Goal: Use online tool/utility: Utilize a website feature to perform a specific function

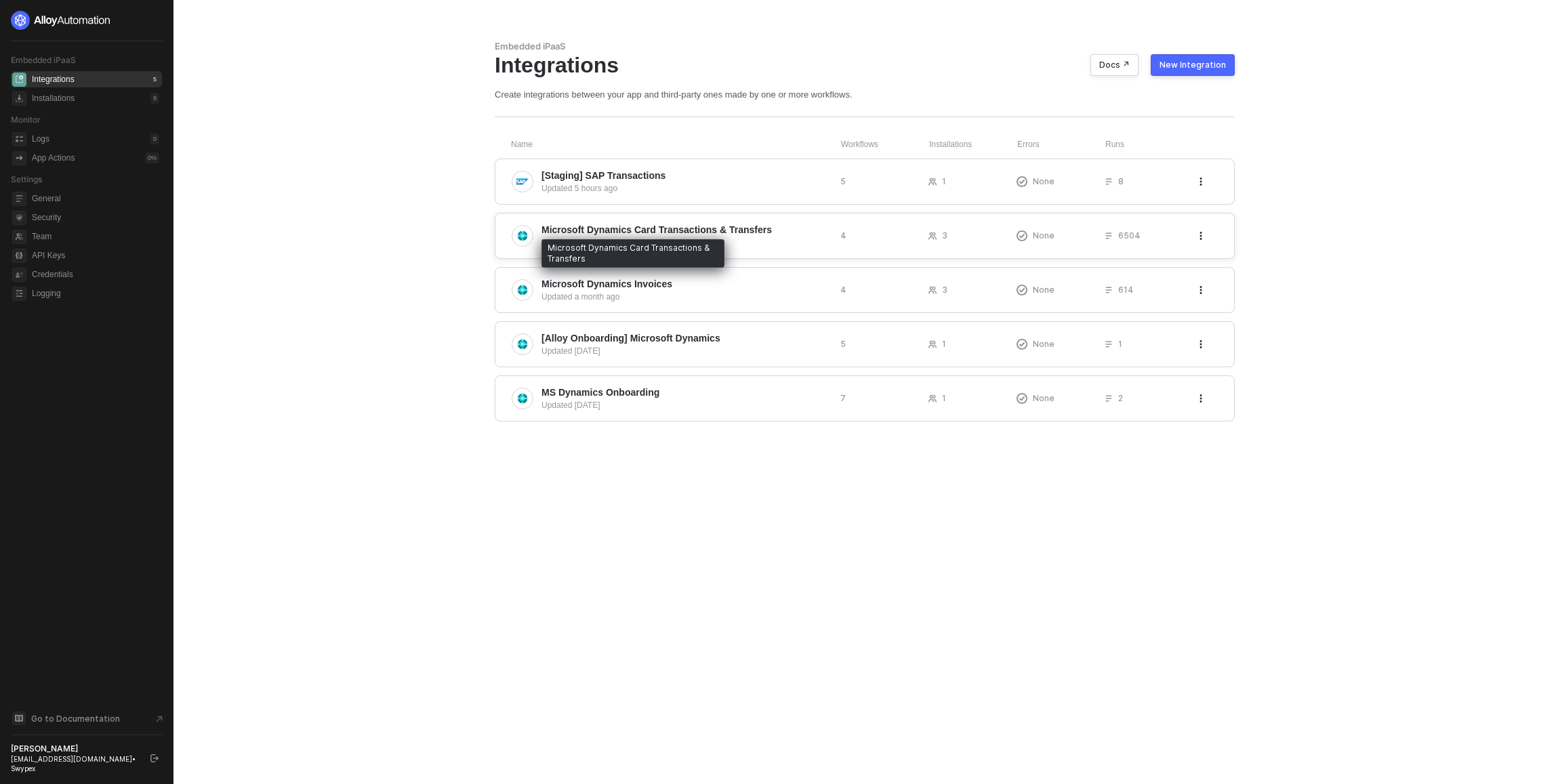
click at [676, 226] on span "Microsoft Dynamics Card Transactions & Transfers" at bounding box center [657, 229] width 230 height 13
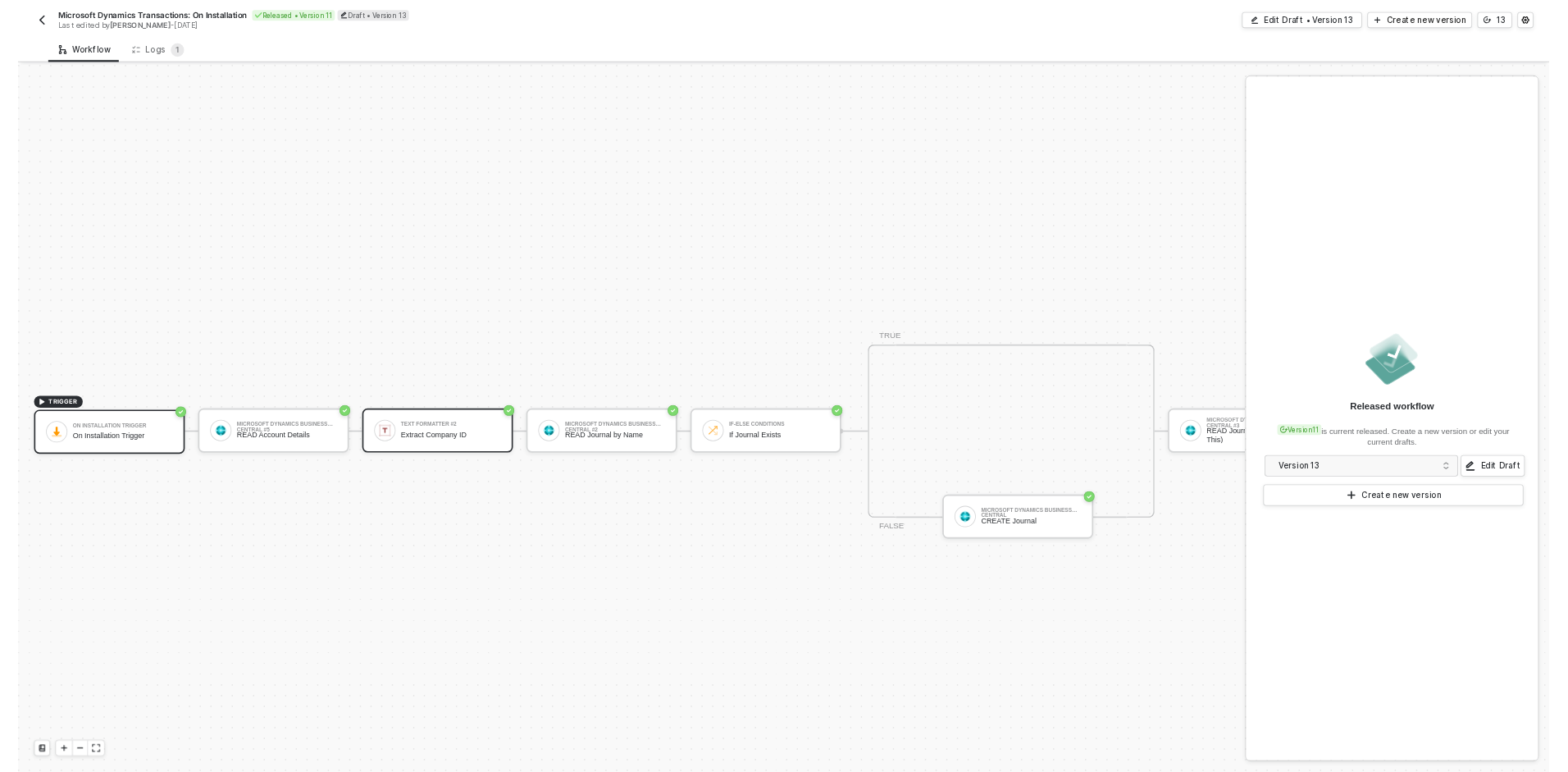
scroll to position [43, 0]
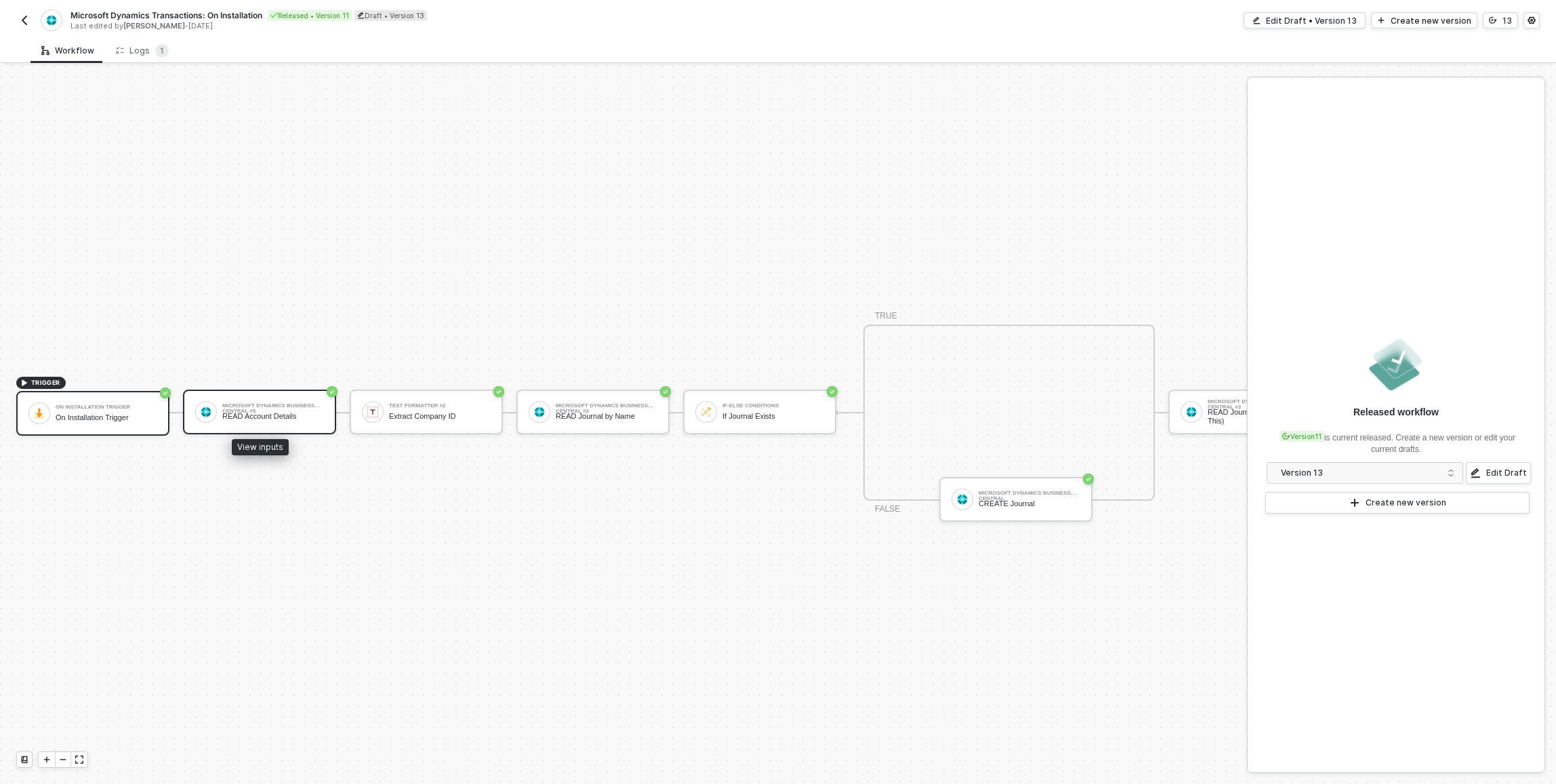
click at [311, 412] on div "READ Account Details" at bounding box center [273, 416] width 102 height 9
